Goal: Browse casually

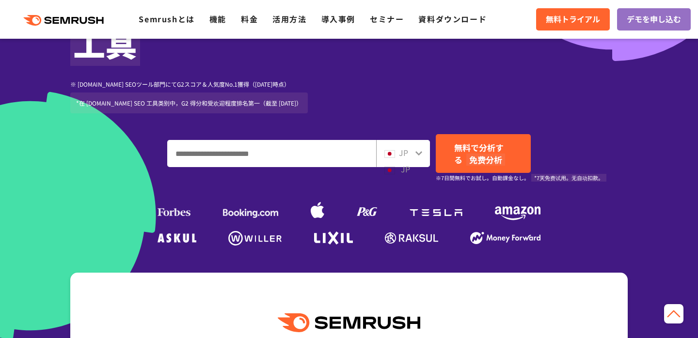
scroll to position [315, 0]
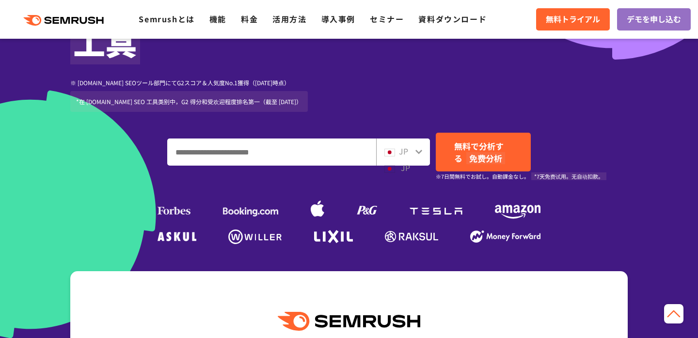
click at [421, 155] on icon at bounding box center [419, 152] width 8 height 8
click at [418, 152] on icon at bounding box center [419, 152] width 8 height 8
click at [418, 152] on icon at bounding box center [418, 152] width 7 height 4
click at [418, 152] on icon at bounding box center [419, 152] width 8 height 8
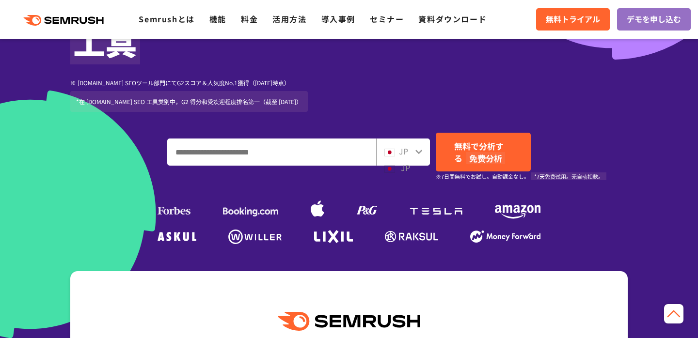
click at [418, 152] on icon at bounding box center [419, 152] width 8 height 8
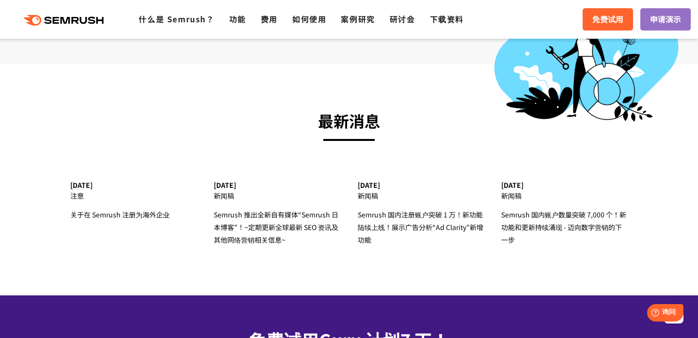
scroll to position [0, 0]
click at [453, 69] on section "最新消息 [DATE] 注意 关于在 [GEOGRAPHIC_DATA] 注册为海外企业 [DATE] 新闻稿 Semrush 推出全新自有媒体“Semrus…" at bounding box center [349, 180] width 698 height 232
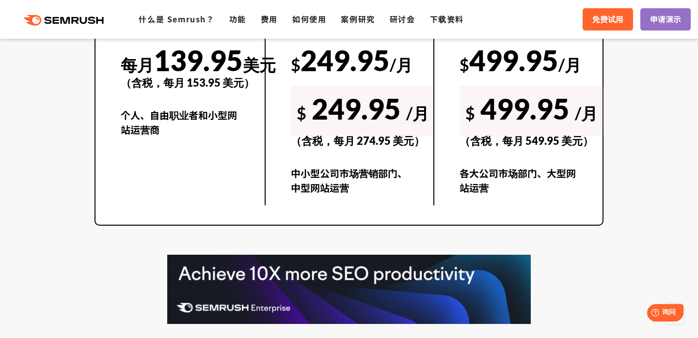
scroll to position [1825, 0]
